Goal: Task Accomplishment & Management: Complete application form

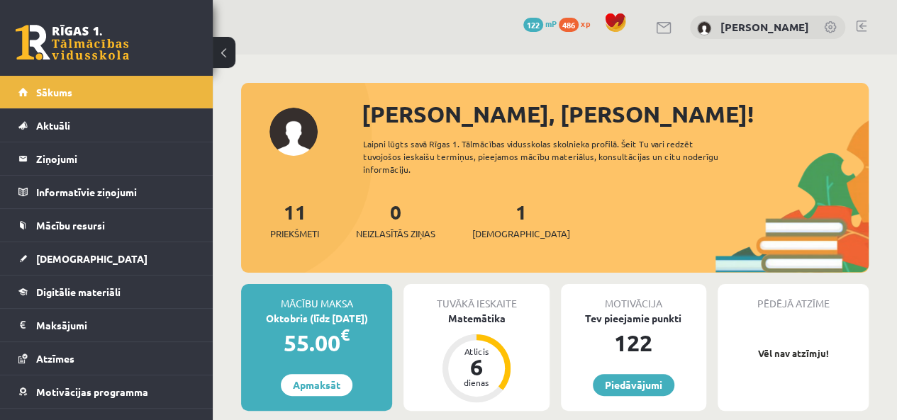
click at [501, 212] on link "1 Ieskaites" at bounding box center [521, 220] width 98 height 42
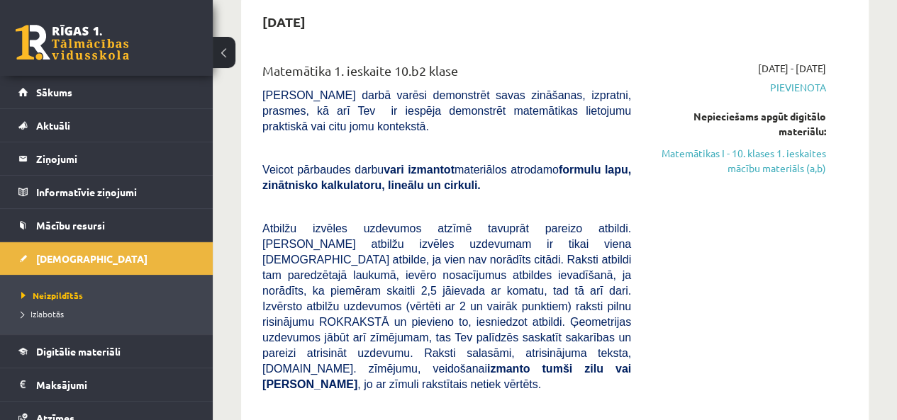
scroll to position [71, 0]
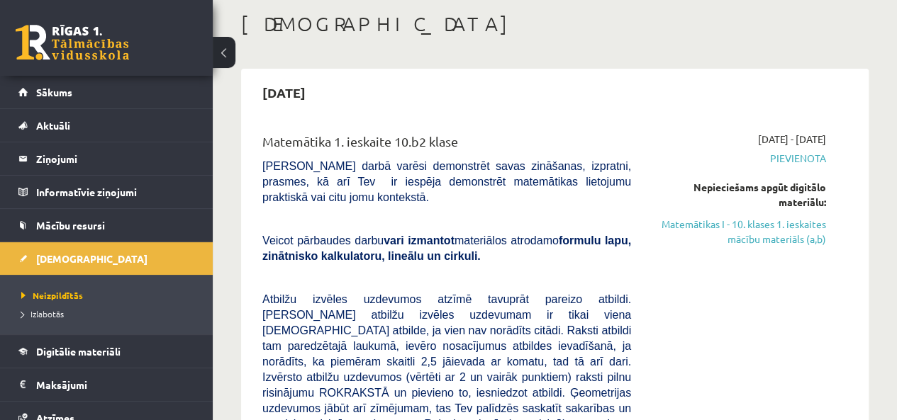
click at [742, 228] on link "Matemātikas I - 10. klases 1. ieskaites mācību materiāls (a,b)" at bounding box center [739, 232] width 174 height 30
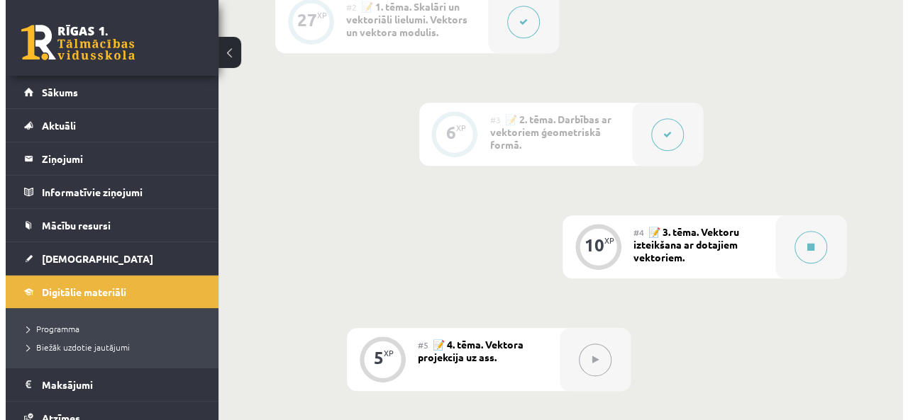
scroll to position [567, 0]
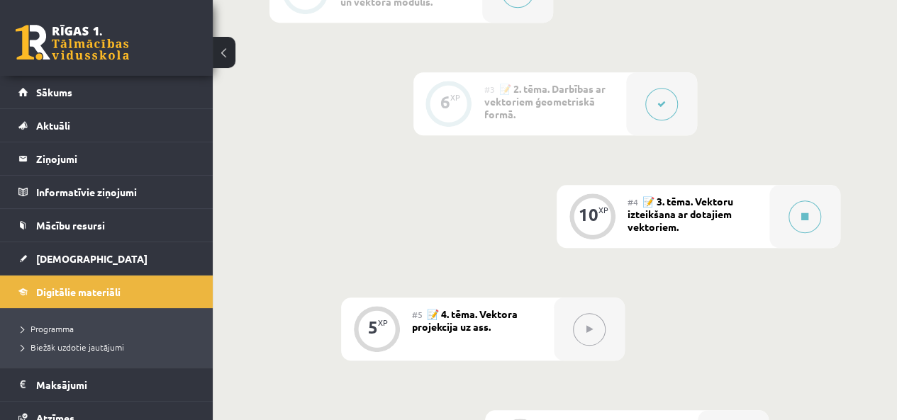
click at [805, 215] on icon at bounding box center [804, 217] width 7 height 9
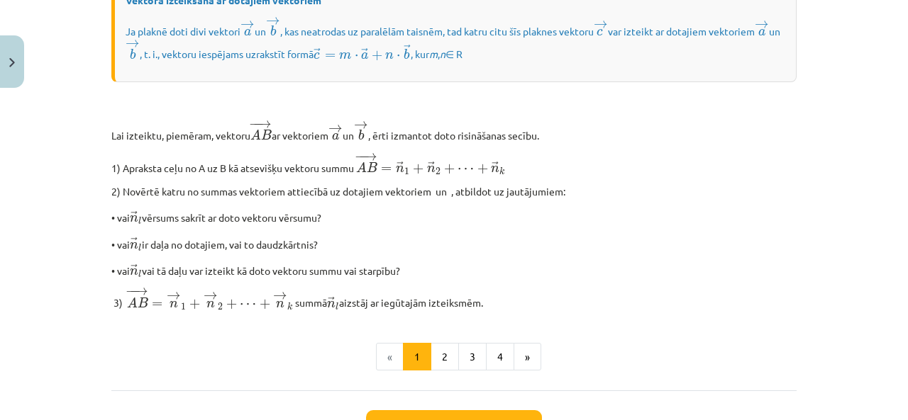
scroll to position [1205, 0]
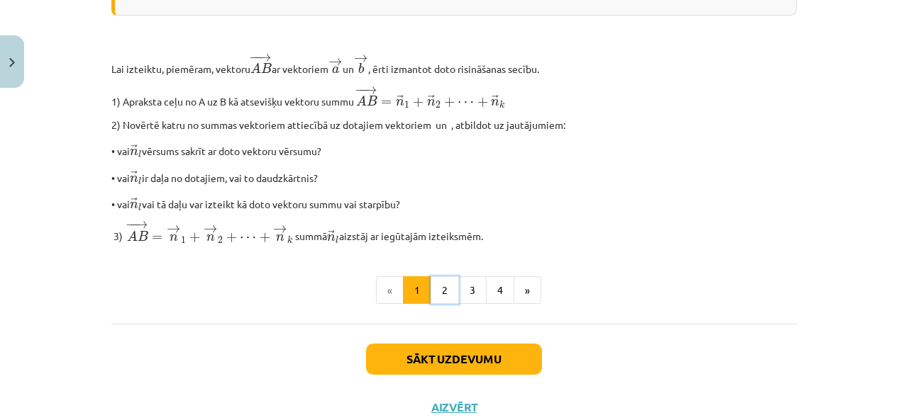
click at [435, 305] on button "2" at bounding box center [444, 291] width 28 height 28
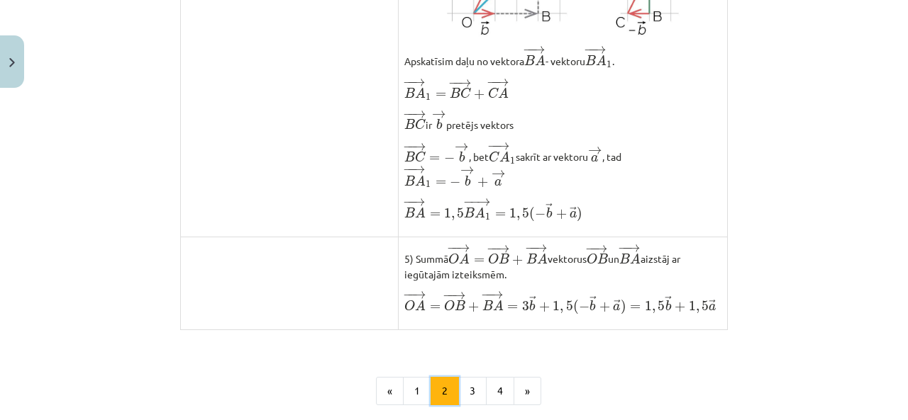
scroll to position [1175, 0]
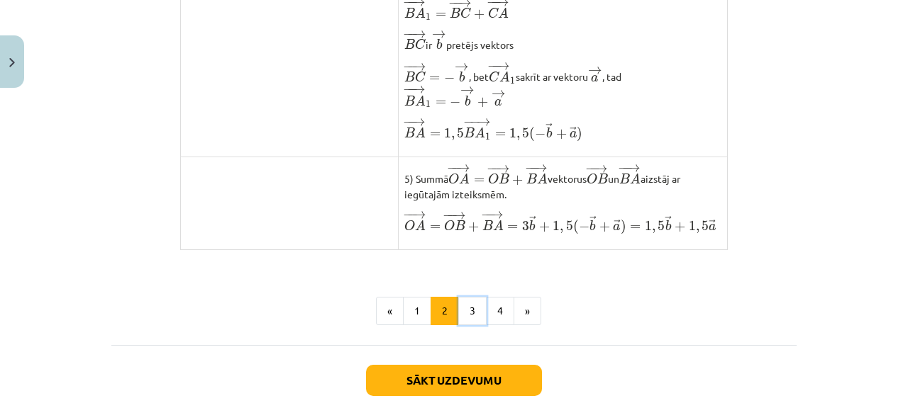
click at [467, 325] on button "3" at bounding box center [472, 311] width 28 height 28
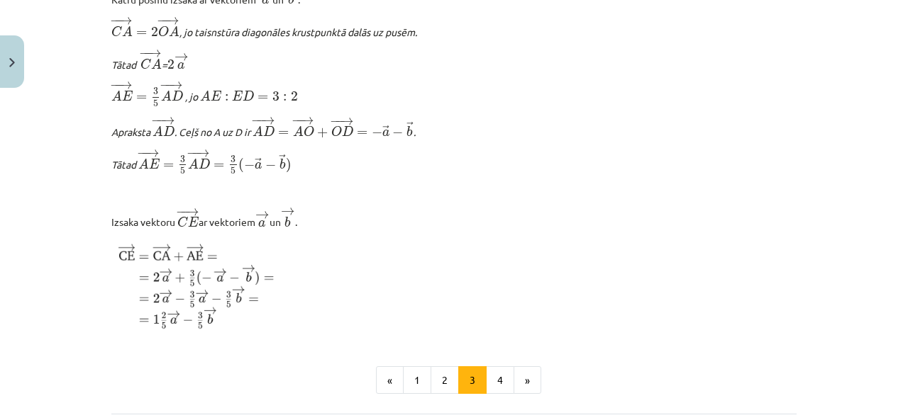
scroll to position [1742, 0]
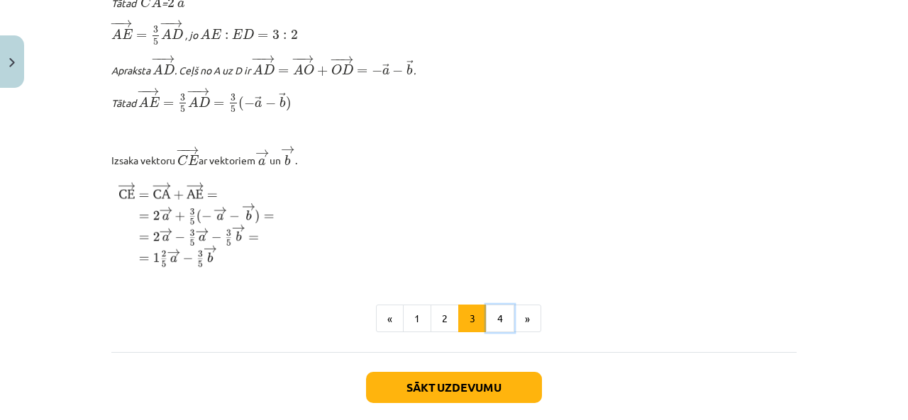
click at [501, 333] on button "4" at bounding box center [500, 319] width 28 height 28
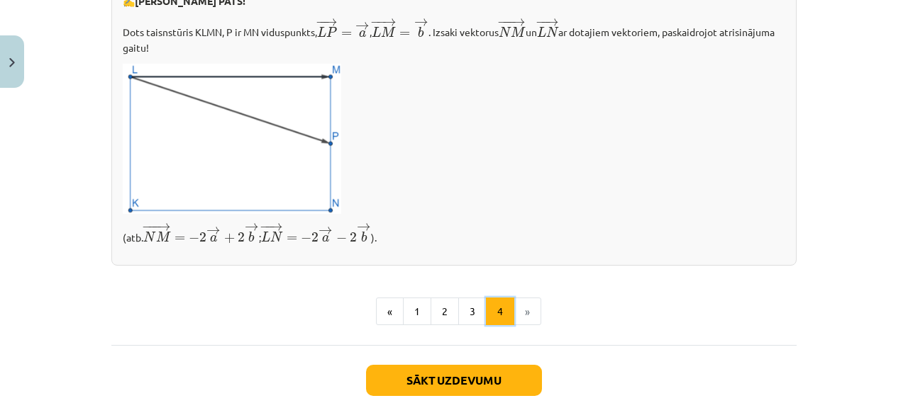
scroll to position [585, 0]
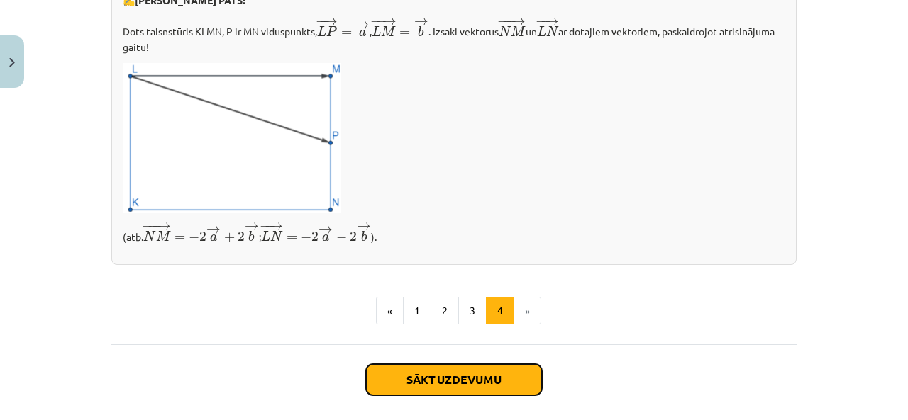
click at [484, 380] on button "Sākt uzdevumu" at bounding box center [454, 379] width 176 height 31
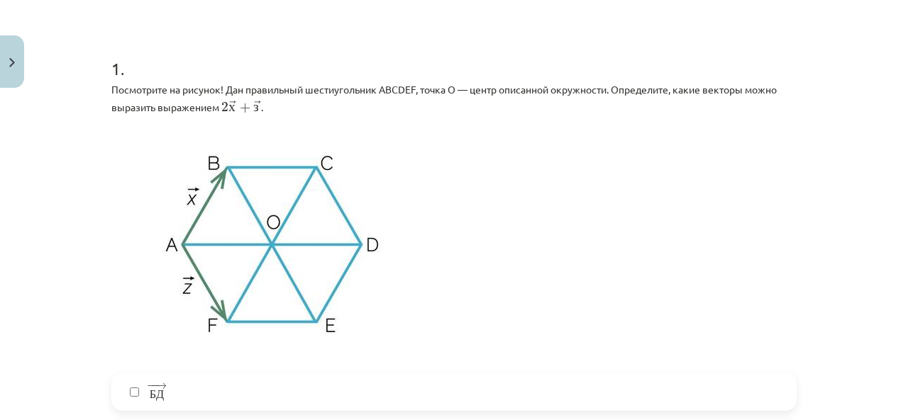
scroll to position [601, 0]
click at [474, 160] on p at bounding box center [453, 243] width 685 height 241
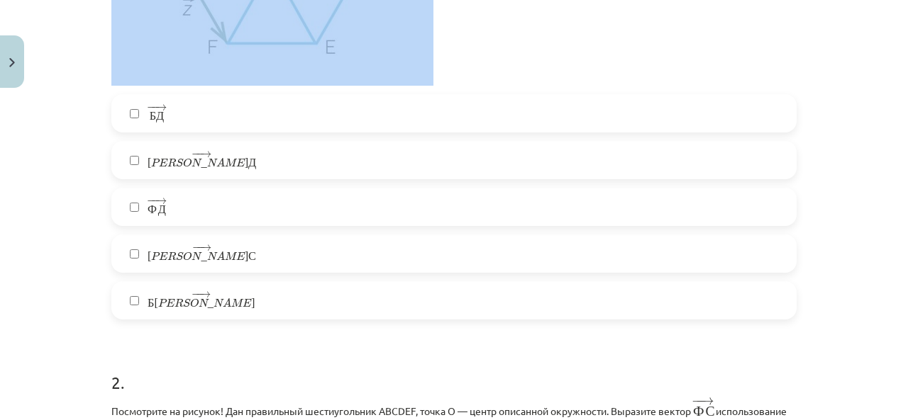
scroll to position [532, 0]
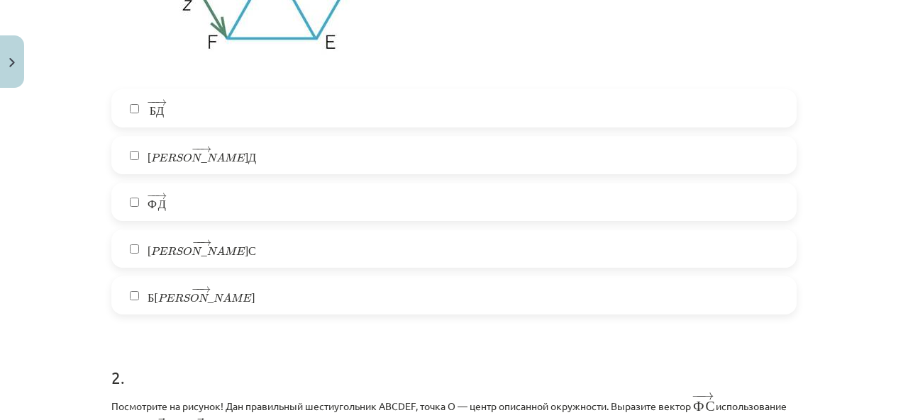
click at [162, 303] on label "− − → Б Э Б Э →" at bounding box center [454, 295] width 682 height 35
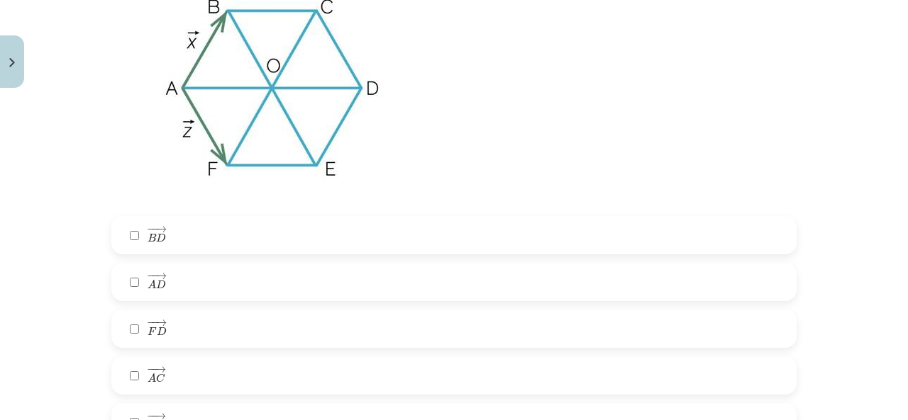
scroll to position [375, 0]
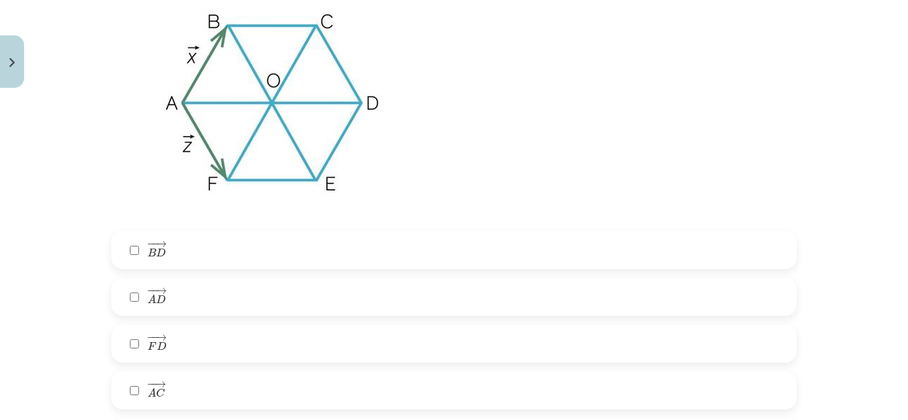
click at [469, 116] on p at bounding box center [453, 102] width 685 height 241
click at [150, 299] on span "A D" at bounding box center [156, 299] width 18 height 9
click at [121, 297] on label "− − → A D A D →" at bounding box center [454, 296] width 682 height 35
click at [138, 297] on label "− − → A D A D →" at bounding box center [454, 296] width 682 height 35
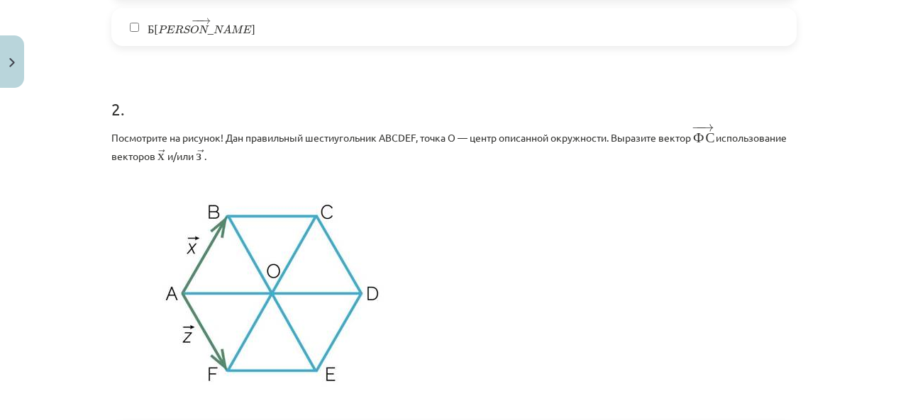
scroll to position [815, 0]
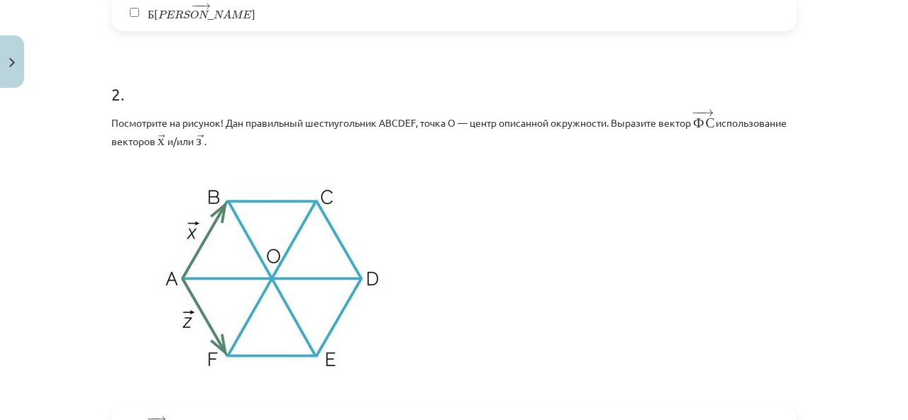
click at [494, 161] on p at bounding box center [453, 277] width 685 height 241
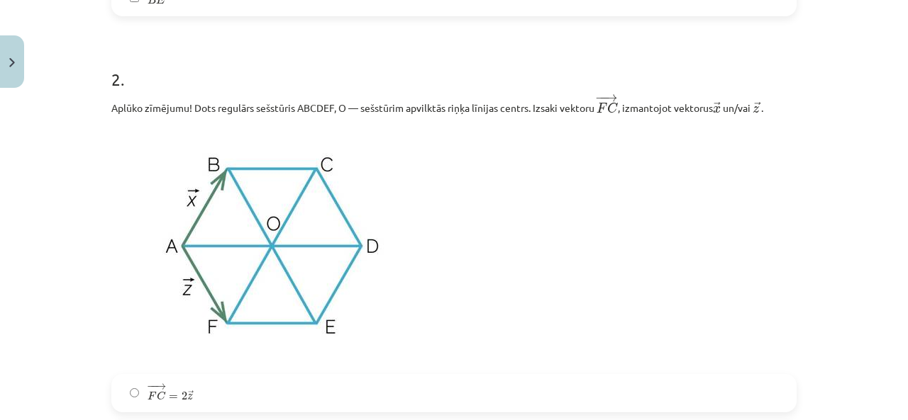
scroll to position [801, 0]
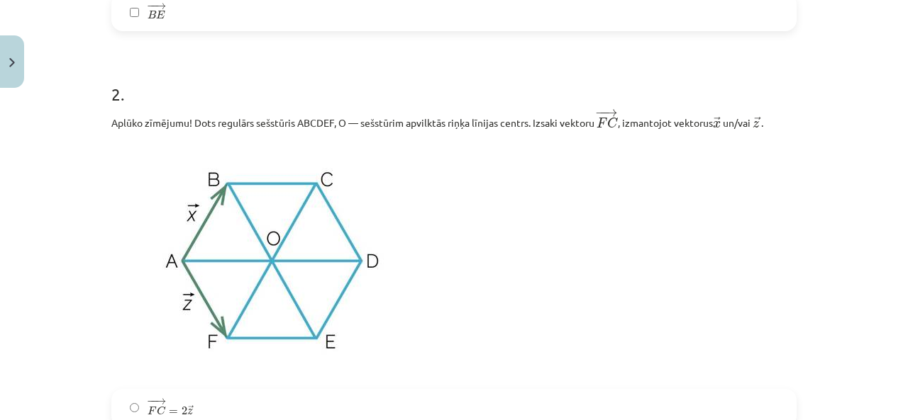
click at [503, 191] on p at bounding box center [453, 260] width 685 height 241
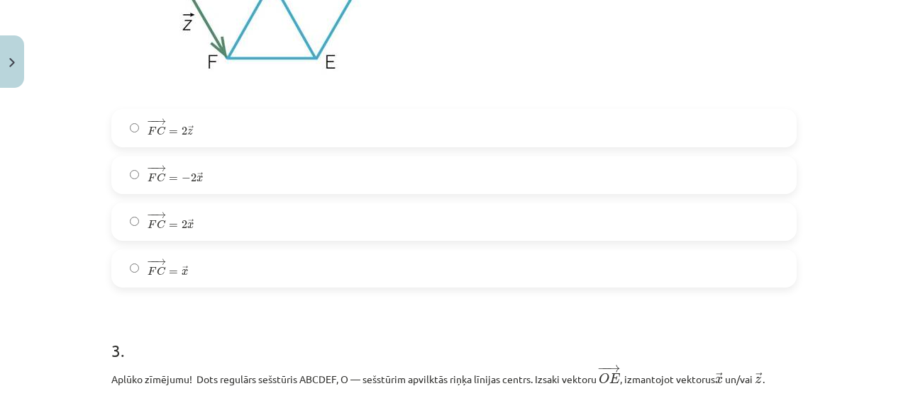
scroll to position [1084, 0]
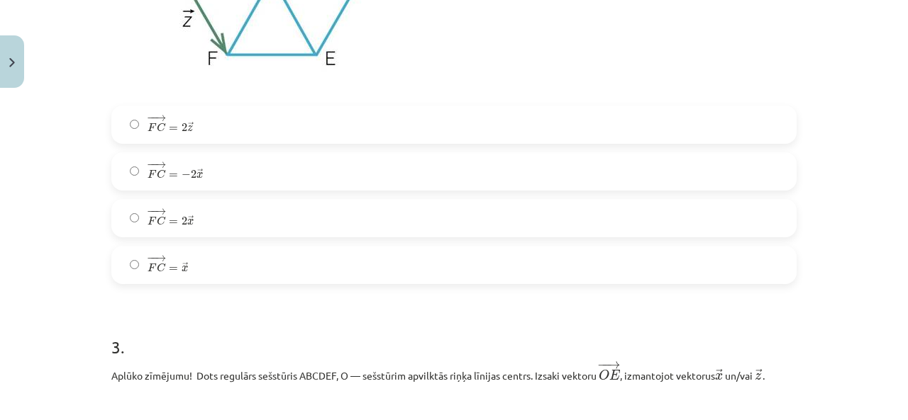
click at [195, 212] on label "− − → F C = 2 → x F C → = 2 x →" at bounding box center [454, 218] width 682 height 35
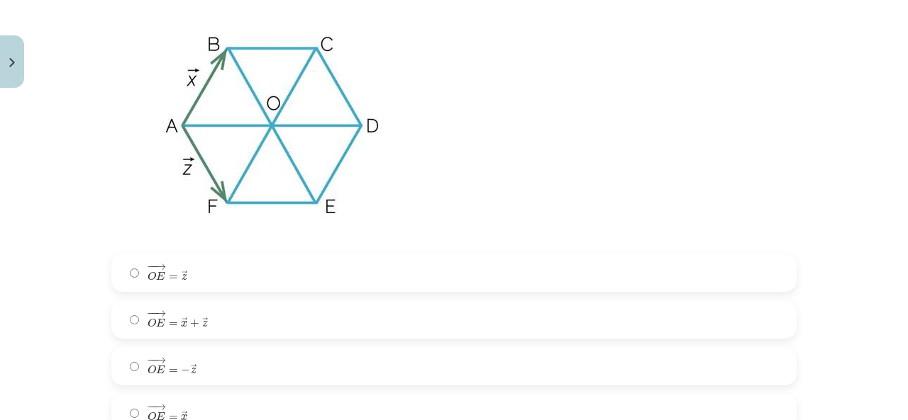
scroll to position [1439, 0]
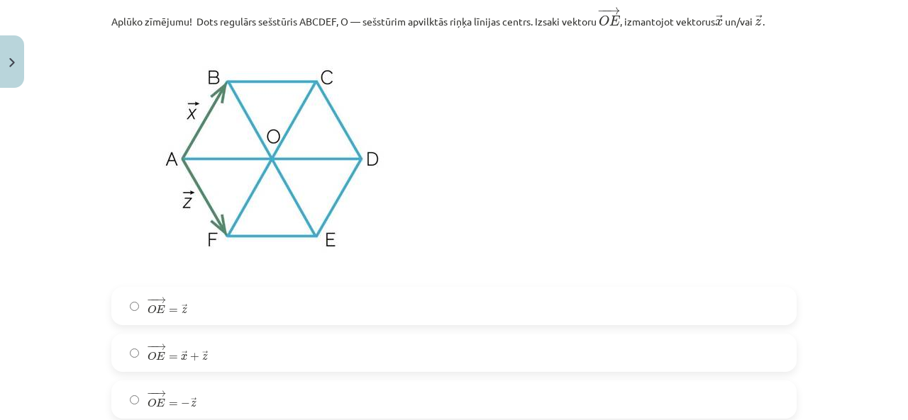
click at [238, 305] on label "− − → O E = → z O E → = z →" at bounding box center [454, 306] width 682 height 35
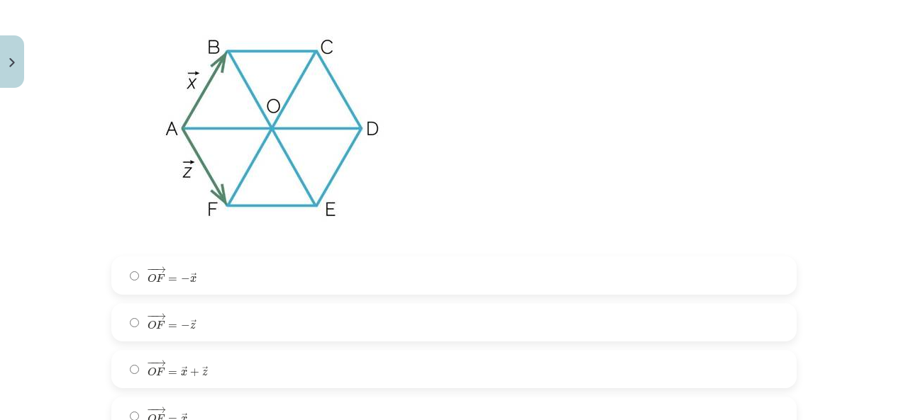
scroll to position [2077, 0]
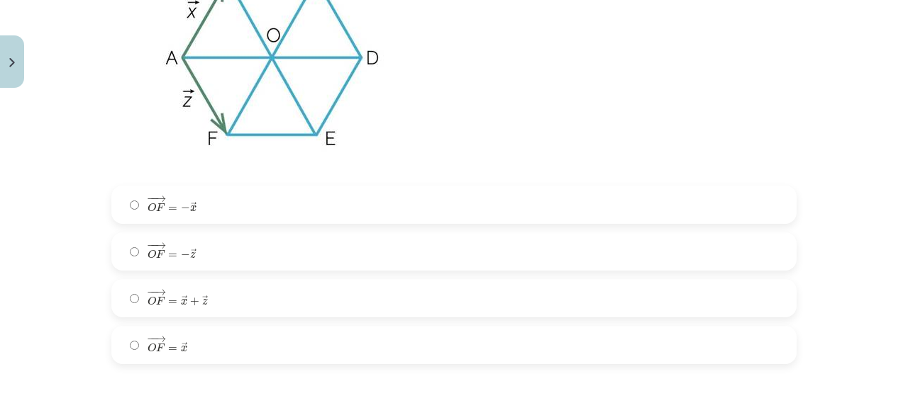
click at [199, 212] on label "− − → O F = − → x O F → = − x →" at bounding box center [454, 204] width 682 height 35
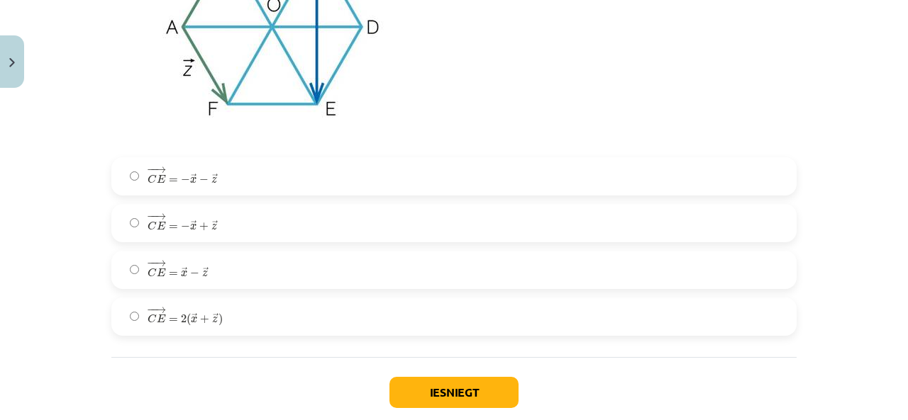
scroll to position [2555, 0]
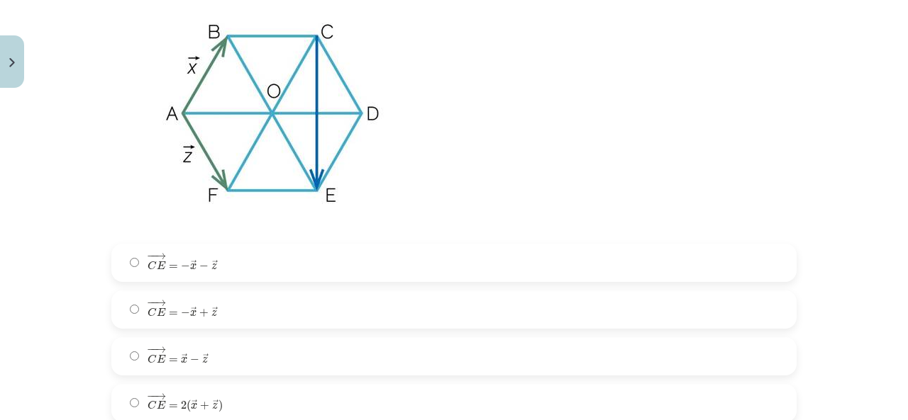
click at [223, 311] on label "− − → C E = − → x + → z C E → = − x → + z →" at bounding box center [454, 309] width 682 height 35
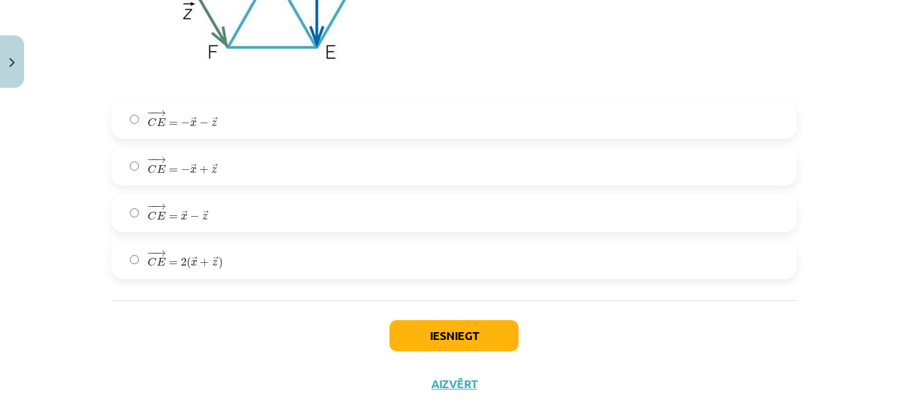
scroll to position [2726, 0]
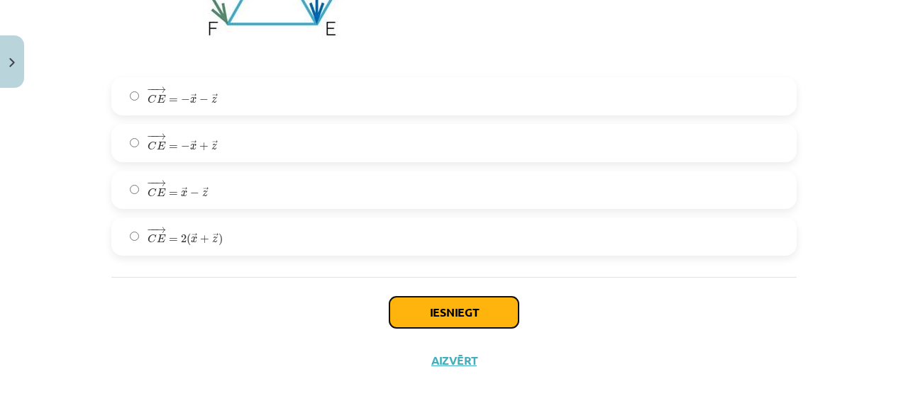
click at [480, 312] on button "Iesniegt" at bounding box center [453, 312] width 129 height 31
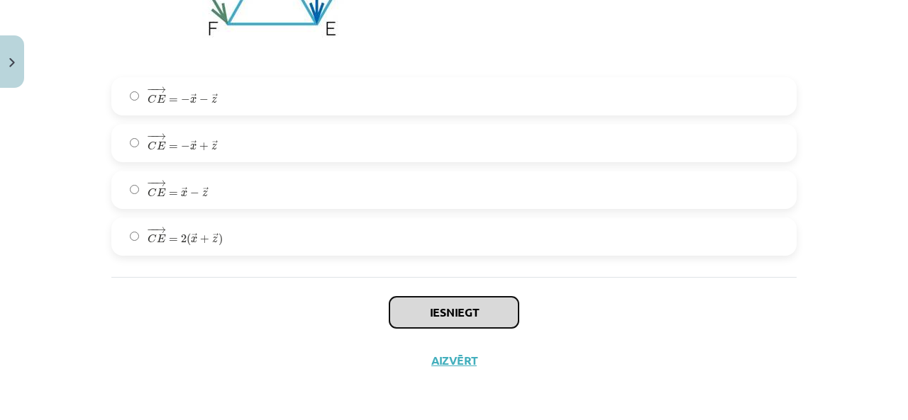
click at [480, 312] on button "Iesniegt" at bounding box center [453, 312] width 129 height 31
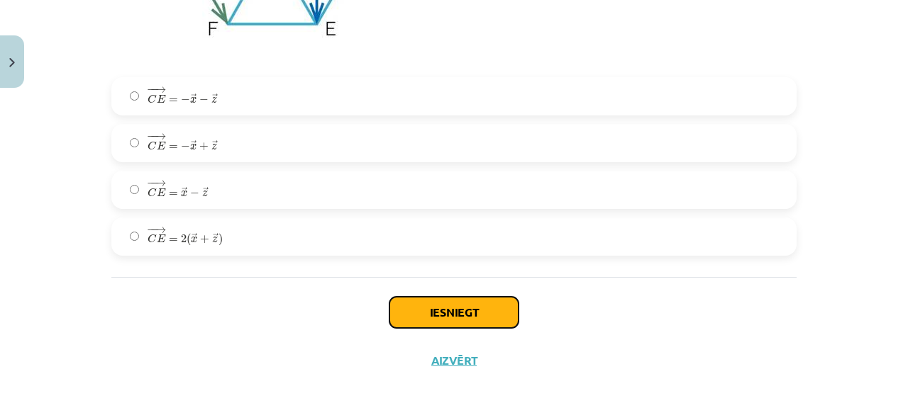
click at [437, 310] on button "Iesniegt" at bounding box center [453, 312] width 129 height 31
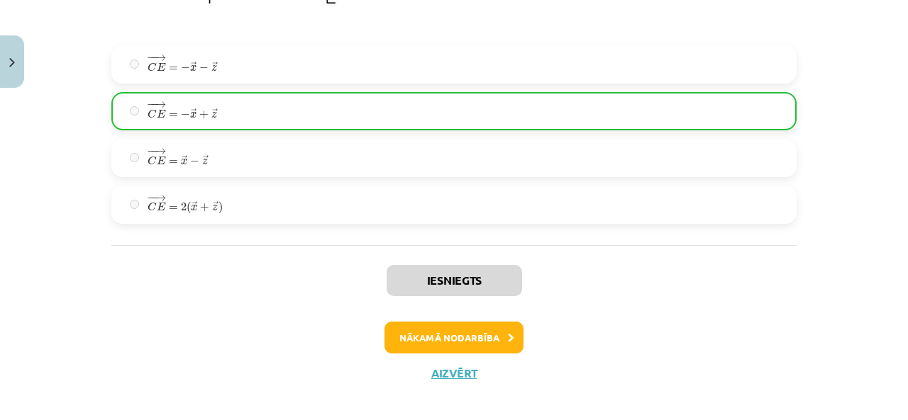
scroll to position [2770, 0]
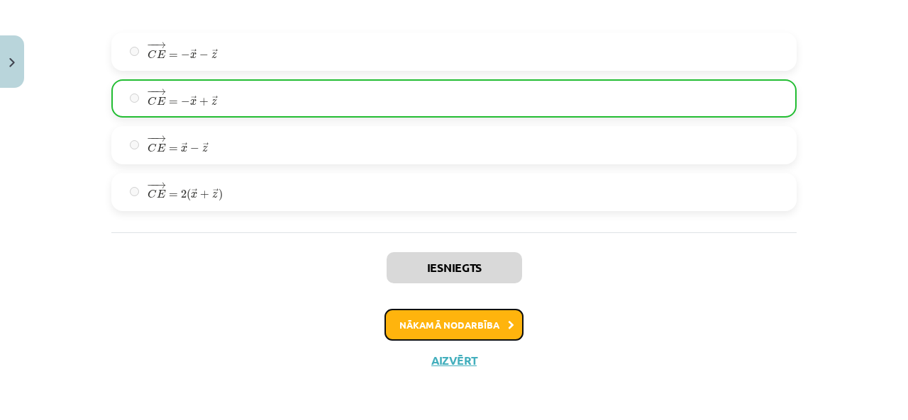
click at [464, 325] on button "Nākamā nodarbība" at bounding box center [453, 325] width 139 height 33
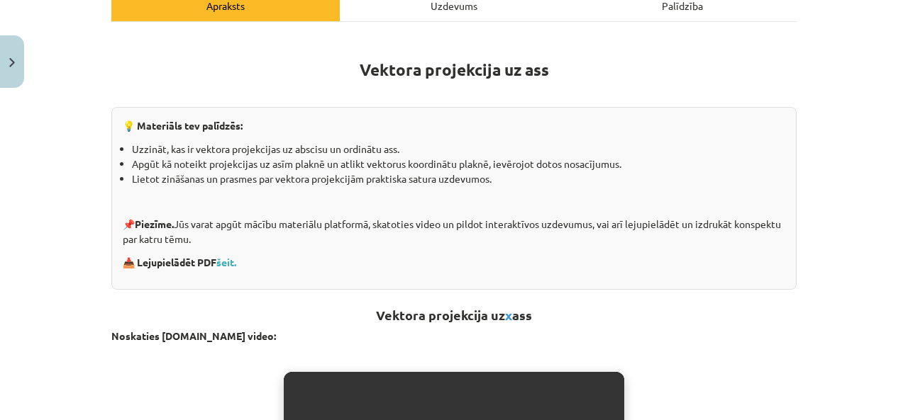
scroll to position [162, 0]
